Goal: Task Accomplishment & Management: Manage account settings

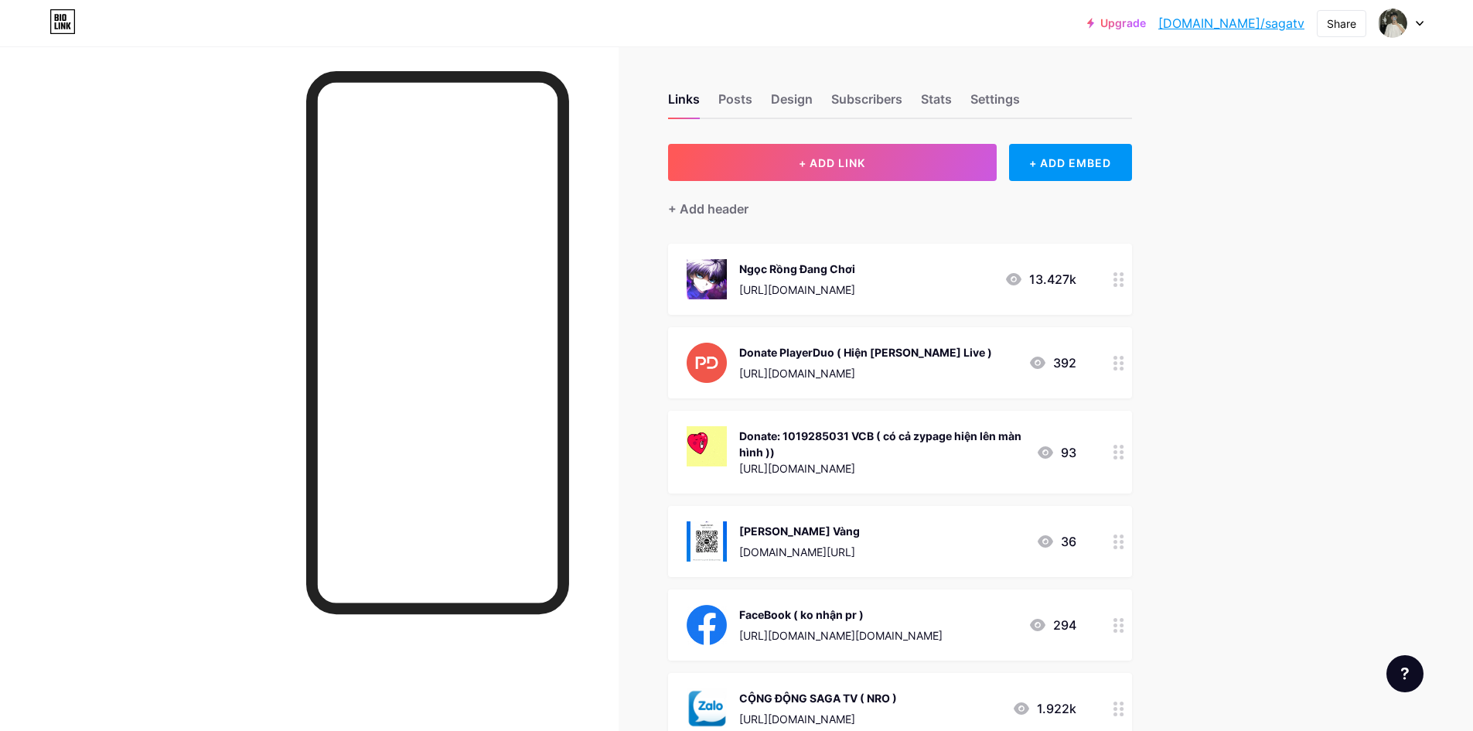
drag, startPoint x: 93, startPoint y: 111, endPoint x: 208, endPoint y: 38, distance: 136.6
click at [94, 109] on div at bounding box center [309, 411] width 619 height 731
click at [809, 268] on div "Ngọc Rồng Đang Chơi" at bounding box center [797, 269] width 116 height 16
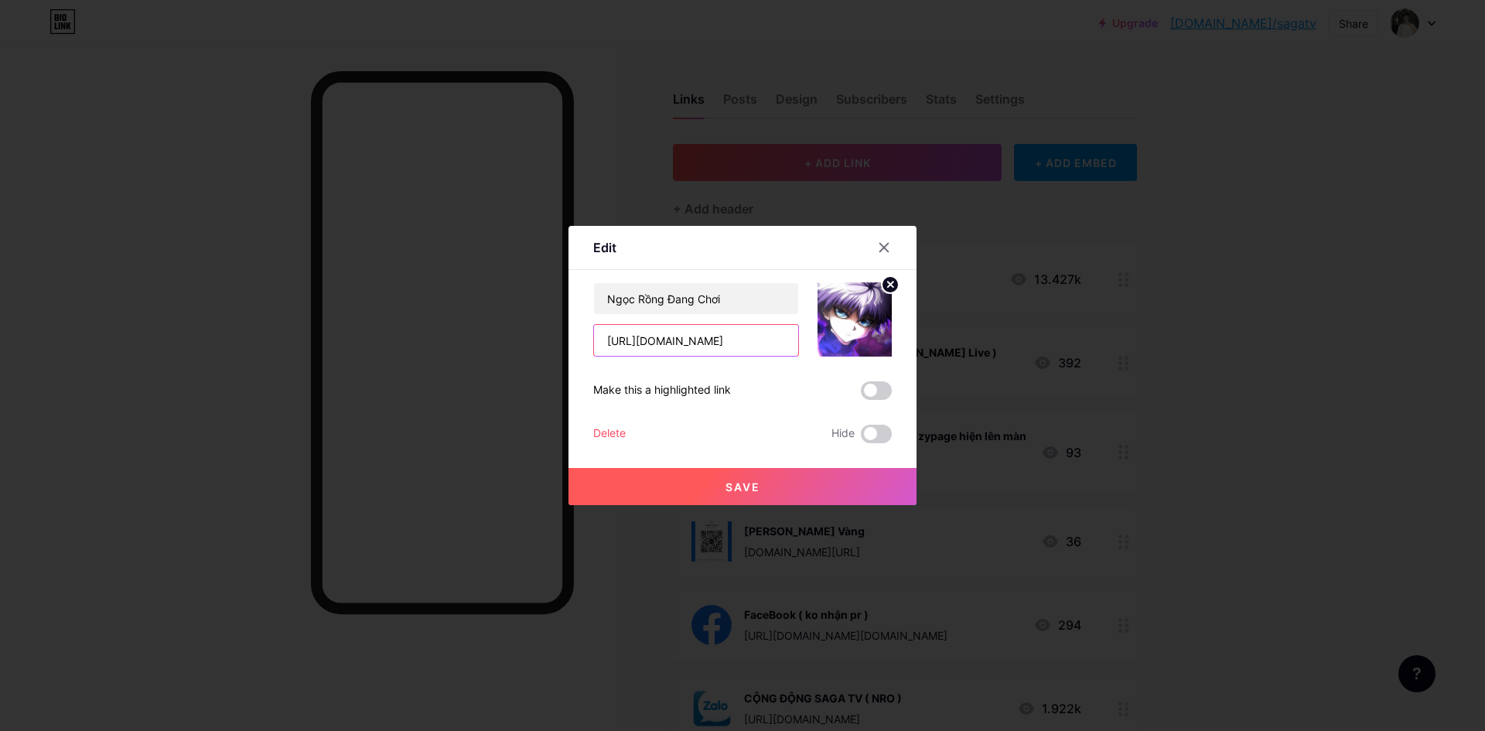
click at [748, 337] on input "https://zalo.me/g/mnogbu143" at bounding box center [696, 340] width 204 height 31
paste input "www.tiktok.com/@sagatvcm/live?enter_from_merge=share&enter_method=share_copy_li…"
click at [719, 324] on div "https://www.tiktok.com/@sagatvcm/live?enter_from_merge=share&enter_method=share…" at bounding box center [696, 340] width 206 height 32
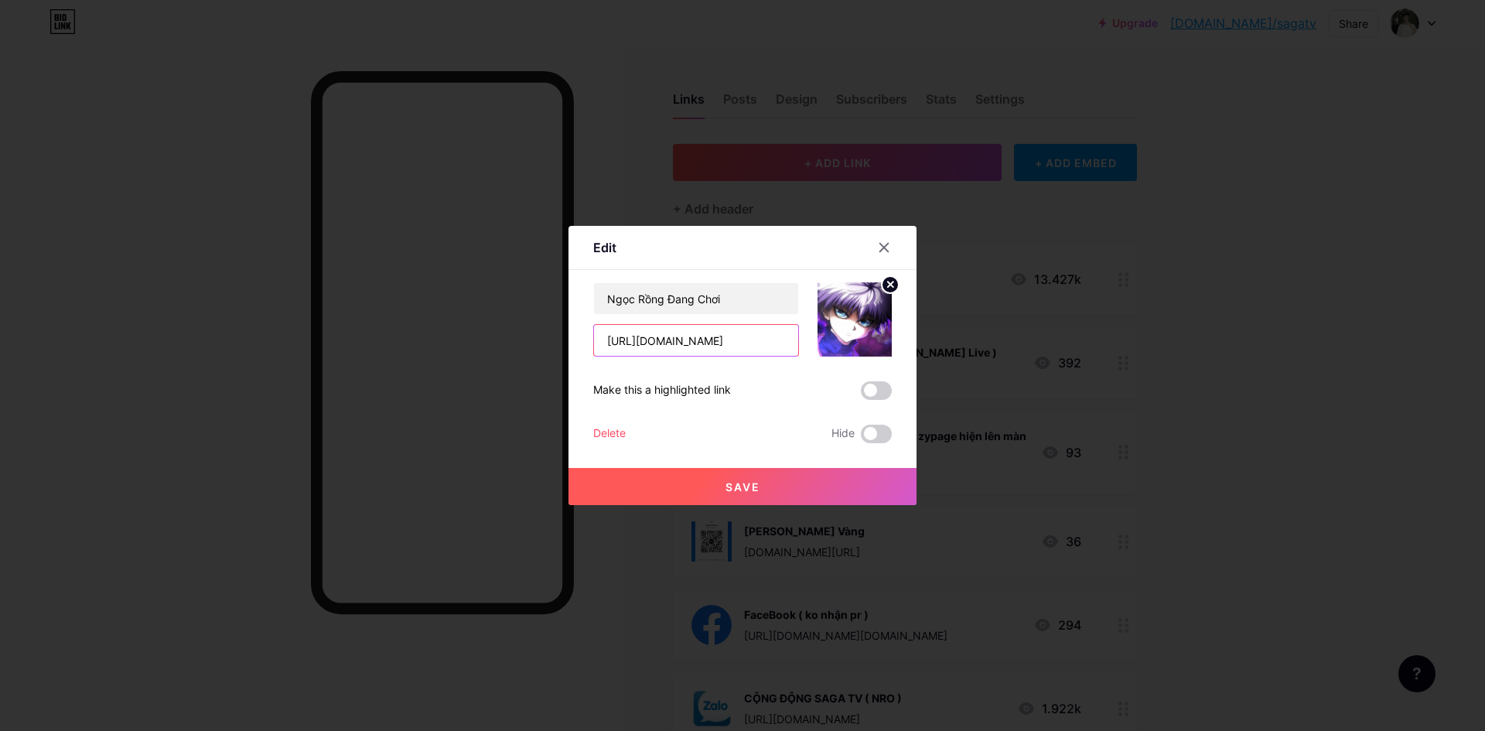
click at [717, 325] on input "https://www.tiktok.com/@sagatvcm/live?enter_from_merge=share&enter_method=share…" at bounding box center [696, 340] width 204 height 31
click at [718, 332] on input "https://www.tiktok.com/@sagatvcm/live?enter_from_merge=share&enter_method=share…" at bounding box center [696, 340] width 204 height 31
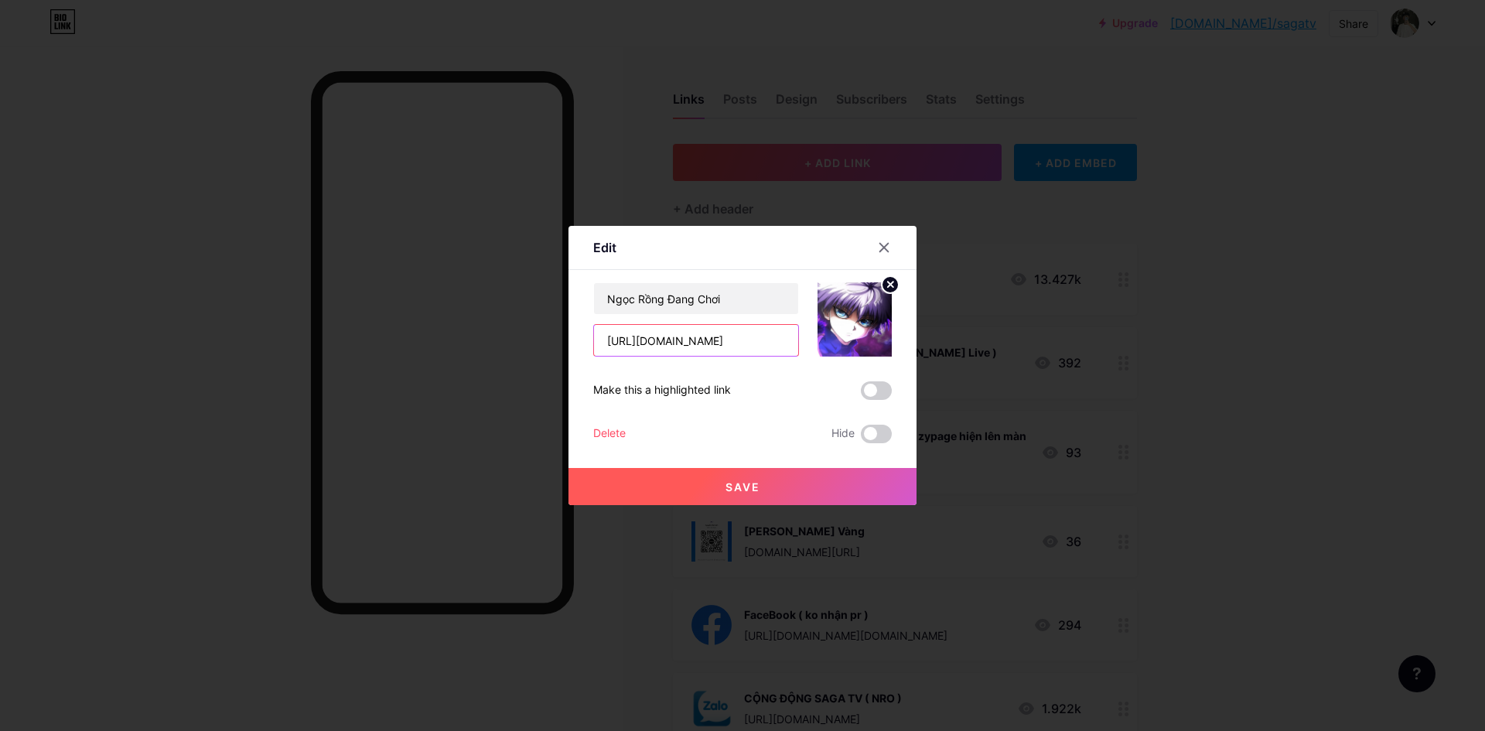
paste input "zalo.me/g/bhfzza779"
type input "[URL][DOMAIN_NAME]"
click at [758, 469] on button "Save" at bounding box center [742, 486] width 348 height 37
